Goal: Information Seeking & Learning: Learn about a topic

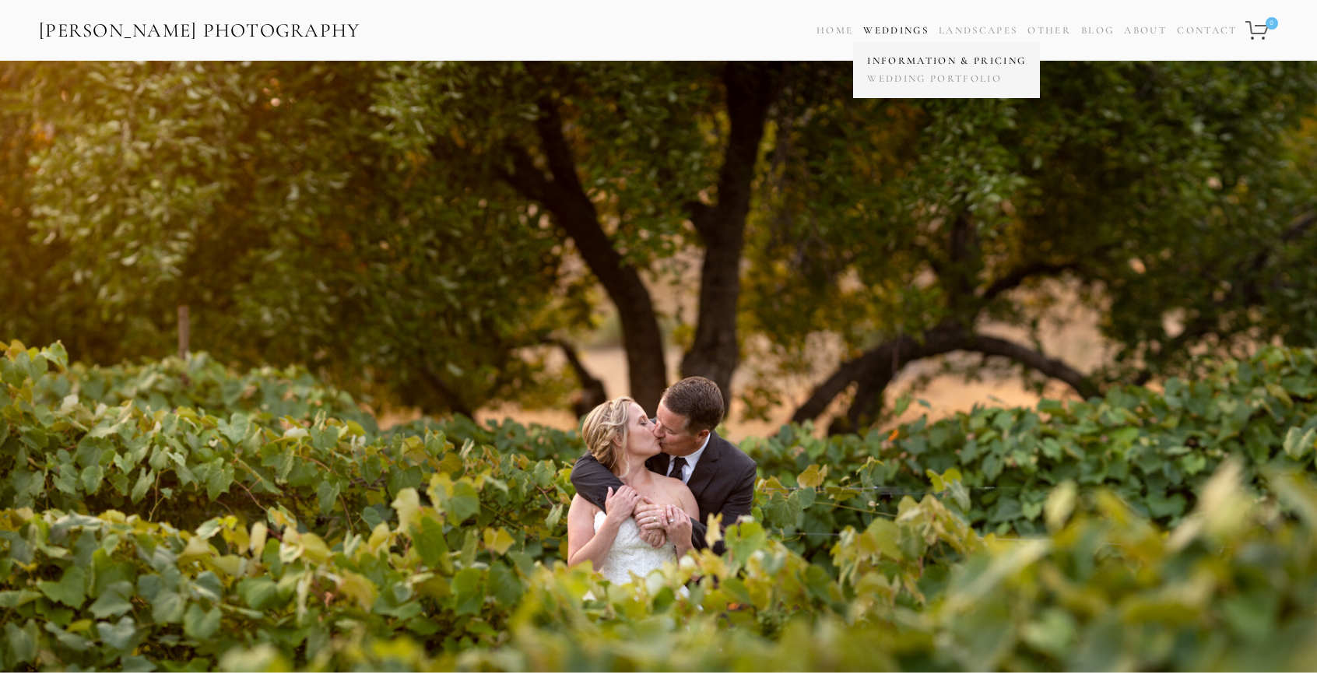
click at [902, 61] on link "Information & Pricing" at bounding box center [946, 61] width 167 height 18
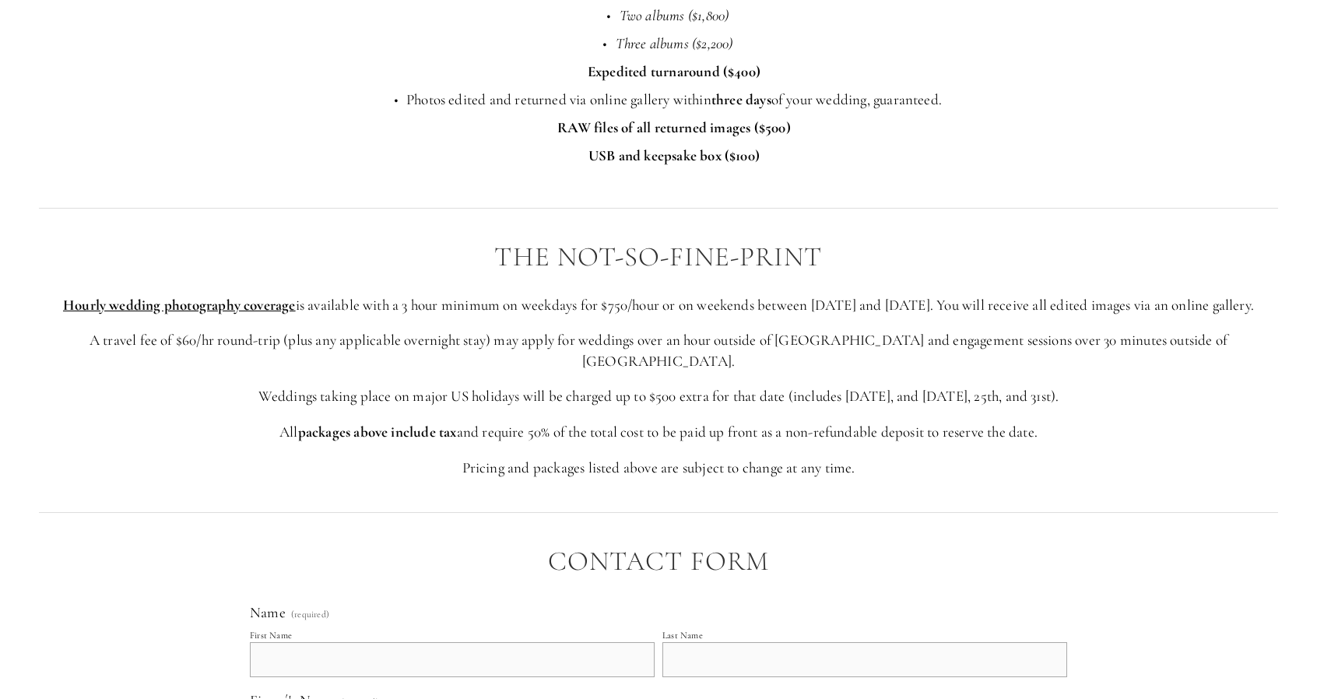
scroll to position [2879, 0]
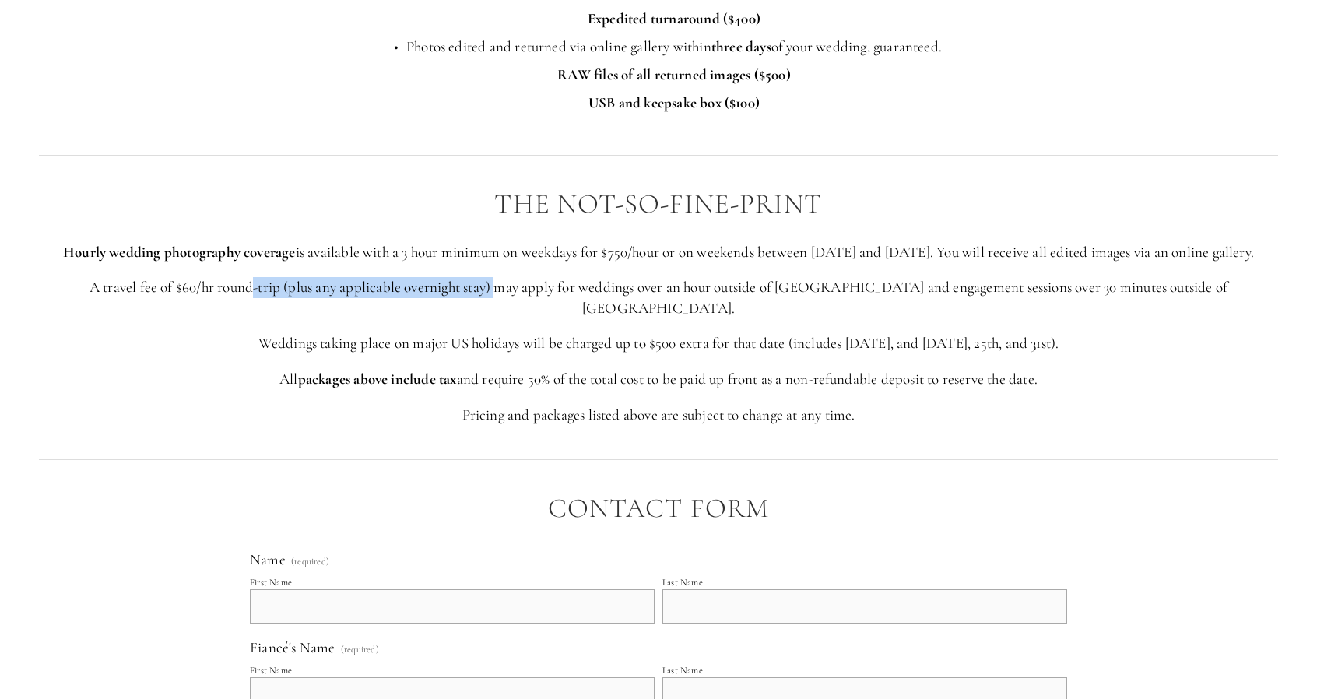
drag, startPoint x: 282, startPoint y: 289, endPoint x: 514, endPoint y: 286, distance: 232.7
click at [514, 286] on p "A travel fee of $60/hr round-trip (plus any applicable overnight stay) may appl…" at bounding box center [658, 297] width 1239 height 41
drag, startPoint x: 549, startPoint y: 281, endPoint x: 775, endPoint y: 290, distance: 225.9
click at [775, 290] on p "A travel fee of $60/hr round-trip (plus any applicable overnight stay) may appl…" at bounding box center [658, 297] width 1239 height 41
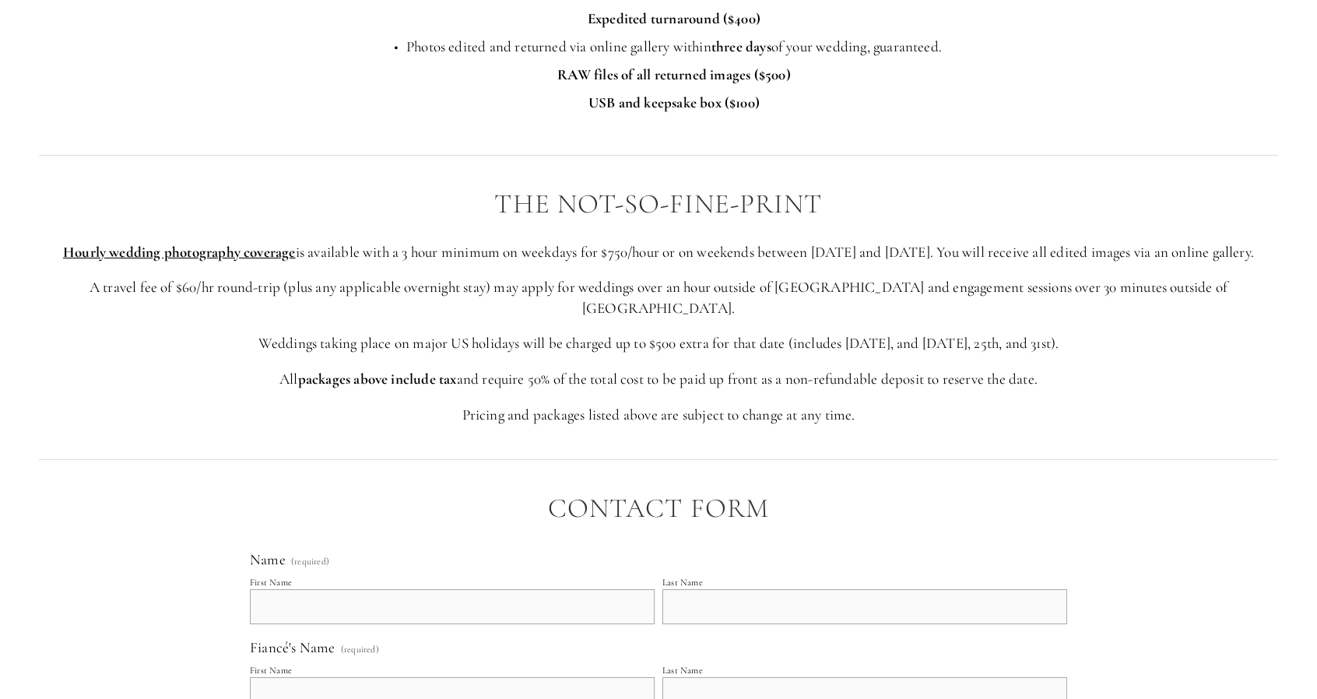
click at [891, 281] on p "A travel fee of $60/hr round-trip (plus any applicable overnight stay) may appl…" at bounding box center [658, 297] width 1239 height 41
click at [492, 337] on div "THE NOT-SO-FINE-PRINT Hourly wedding photography coverage is available with a 3…" at bounding box center [658, 307] width 1239 height 236
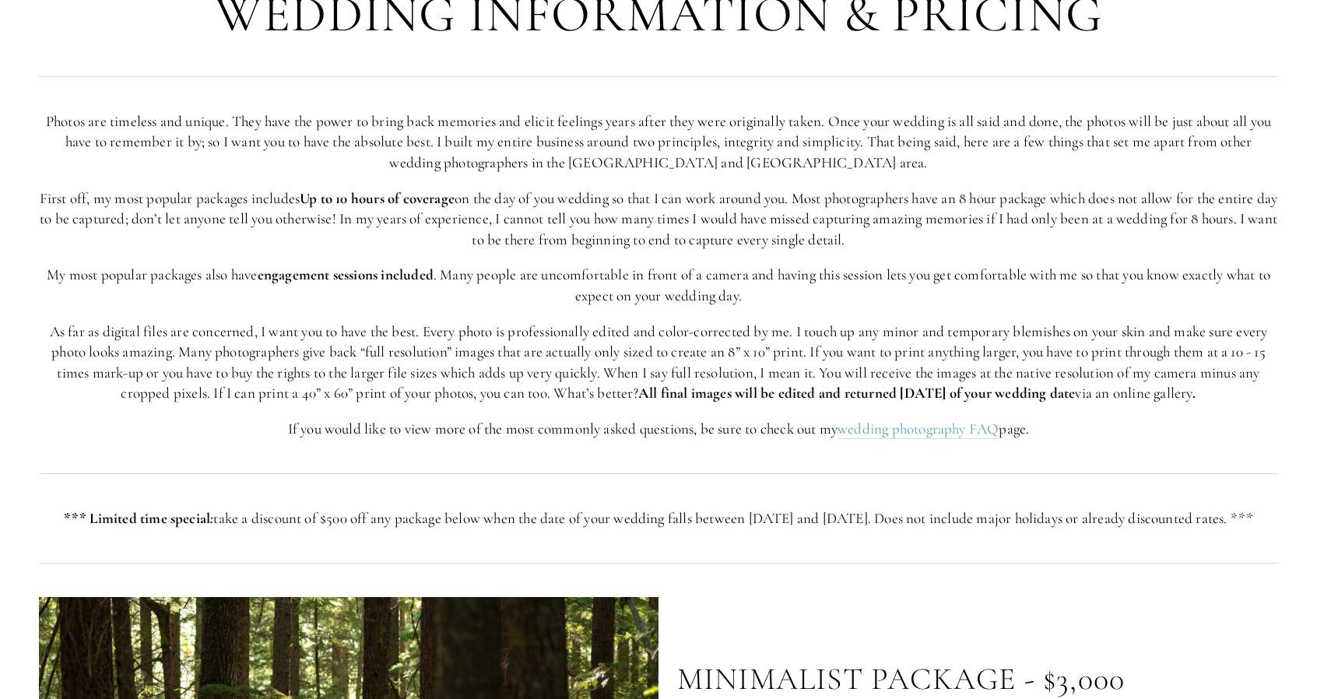
scroll to position [0, 0]
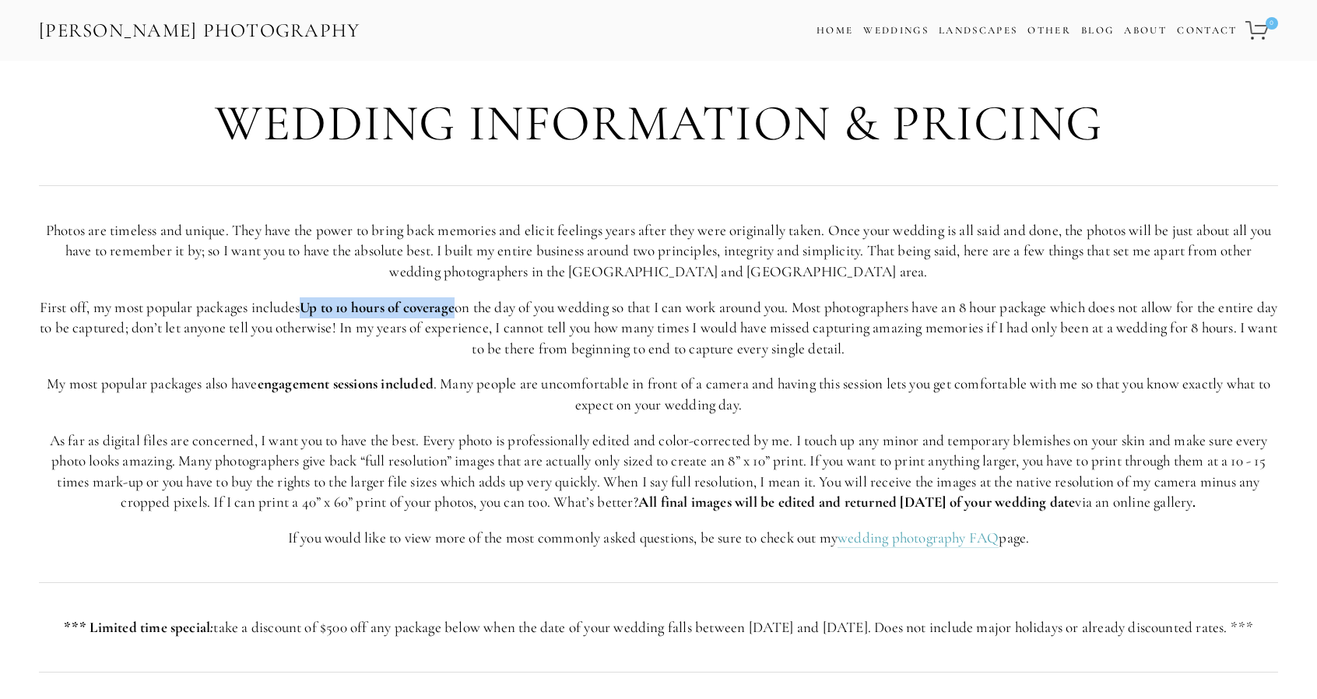
drag, startPoint x: 328, startPoint y: 307, endPoint x: 479, endPoint y: 308, distance: 151.0
click at [454, 308] on strong "Up to 10 hours of coverage" at bounding box center [377, 307] width 155 height 18
click at [749, 495] on strong "All final images will be edited and returned [DATE] of your wedding date" at bounding box center [856, 502] width 437 height 18
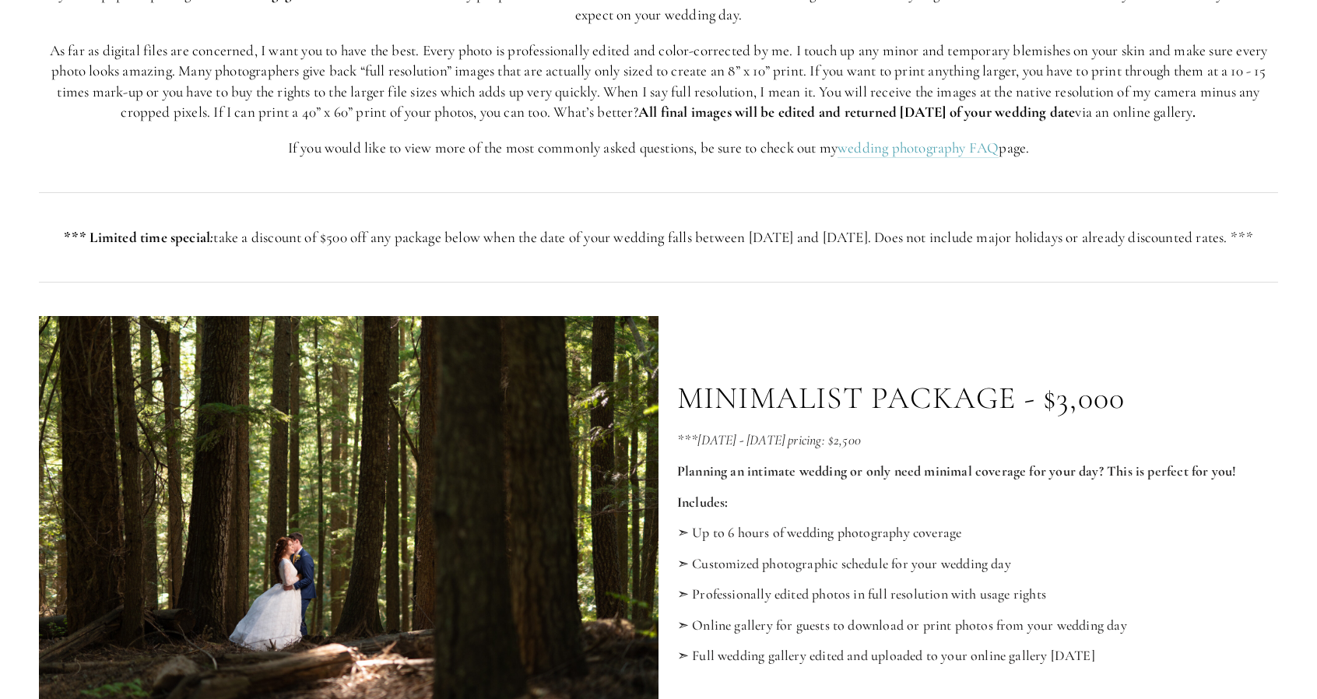
scroll to position [545, 0]
